Goal: Find specific page/section: Find specific page/section

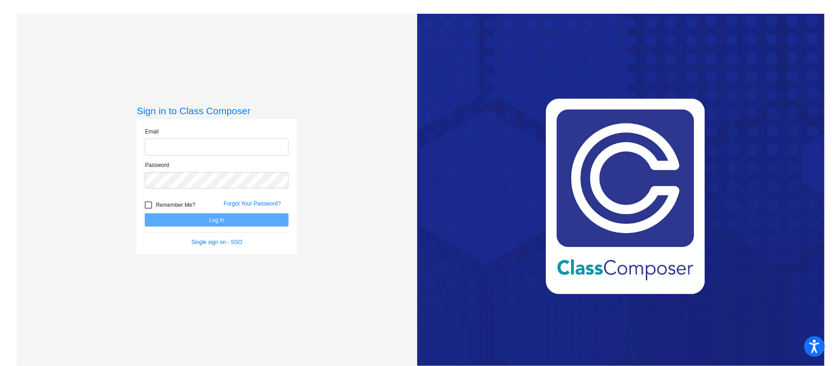
type input "[EMAIL_ADDRESS][DOMAIN_NAME]"
click at [260, 223] on button "Log In" at bounding box center [217, 219] width 144 height 13
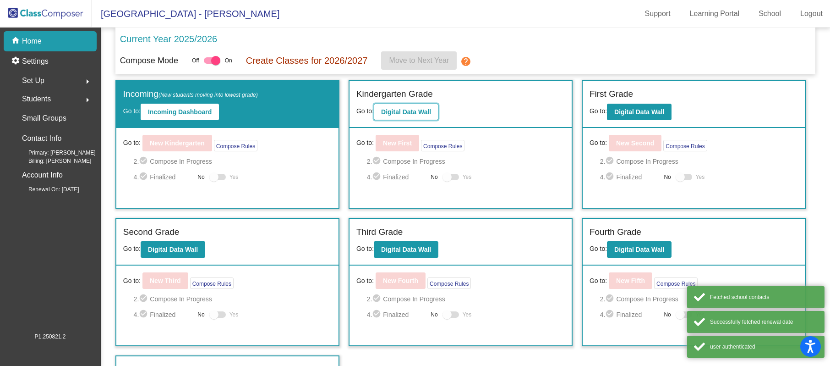
click at [399, 111] on b "Digital Data Wall" at bounding box center [406, 111] width 50 height 7
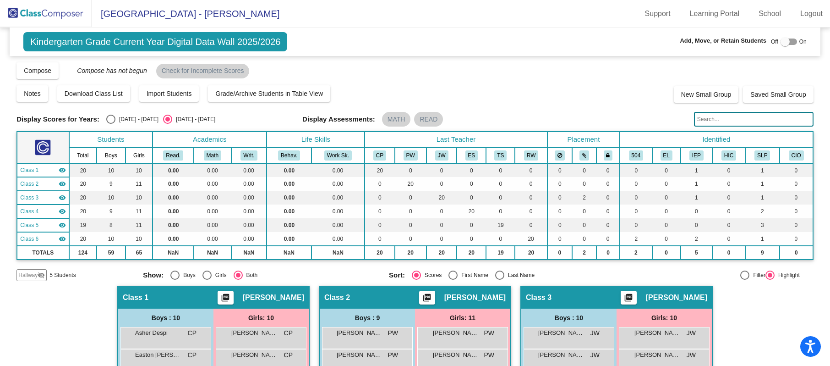
click at [737, 123] on input "text" at bounding box center [754, 119] width 120 height 15
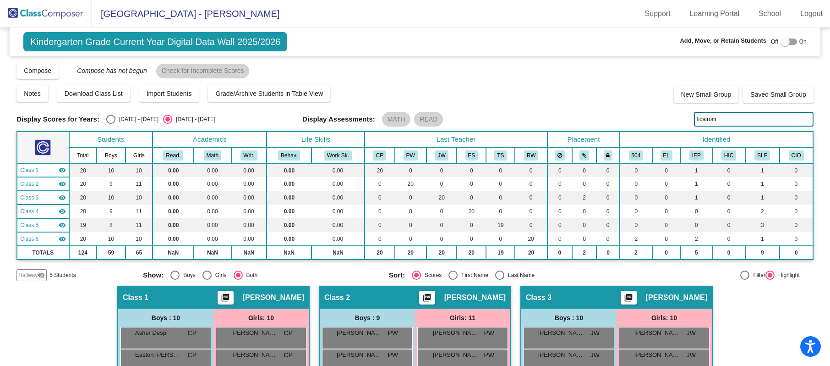
type input "lidstrom"
